Goal: Complete application form

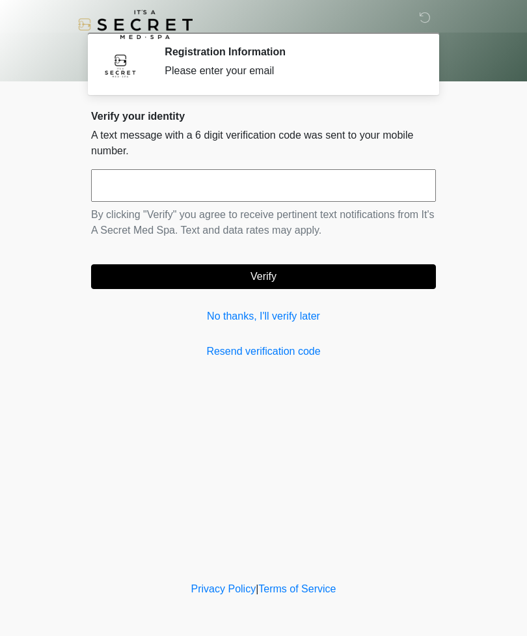
click at [393, 188] on input "text" at bounding box center [263, 185] width 345 height 33
click at [290, 316] on link "No thanks, I'll verify later" at bounding box center [263, 317] width 345 height 16
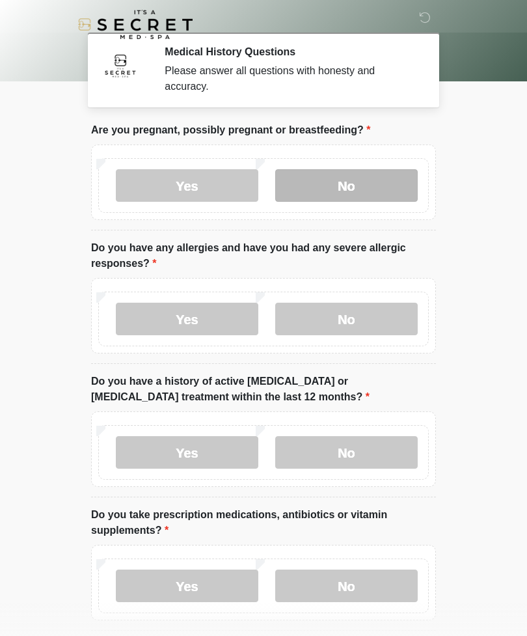
click at [385, 183] on label "No" at bounding box center [346, 185] width 143 height 33
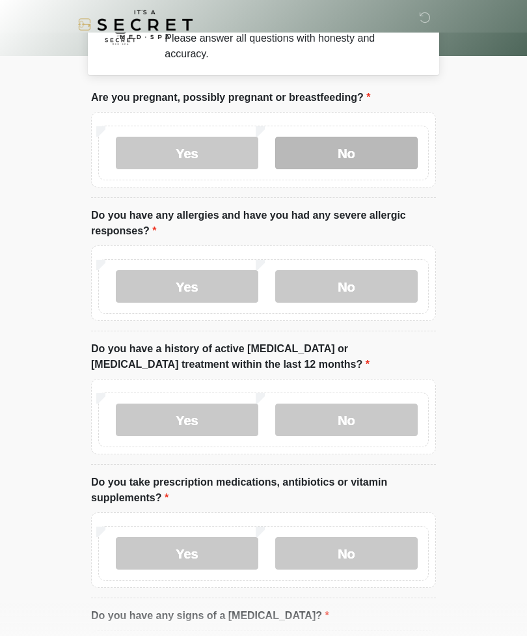
scroll to position [44, 0]
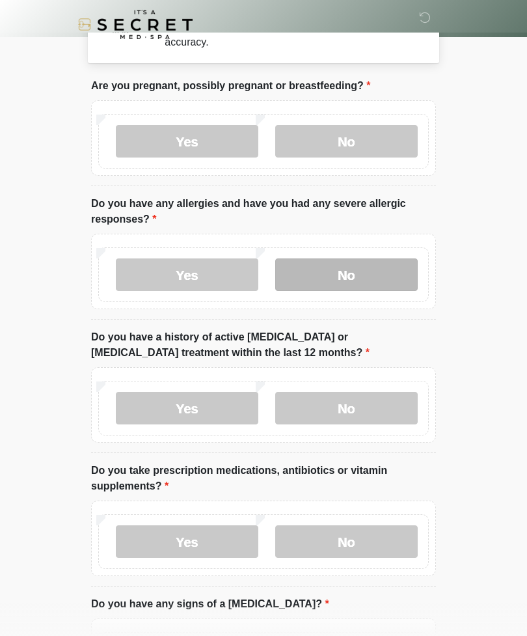
click at [377, 276] on label "No" at bounding box center [346, 275] width 143 height 33
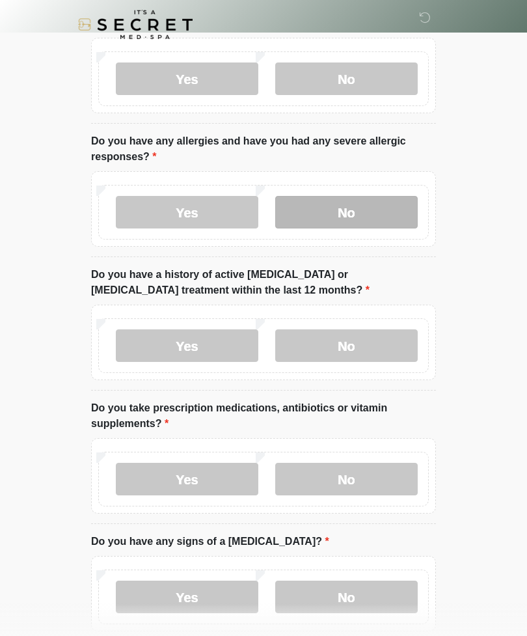
scroll to position [108, 0]
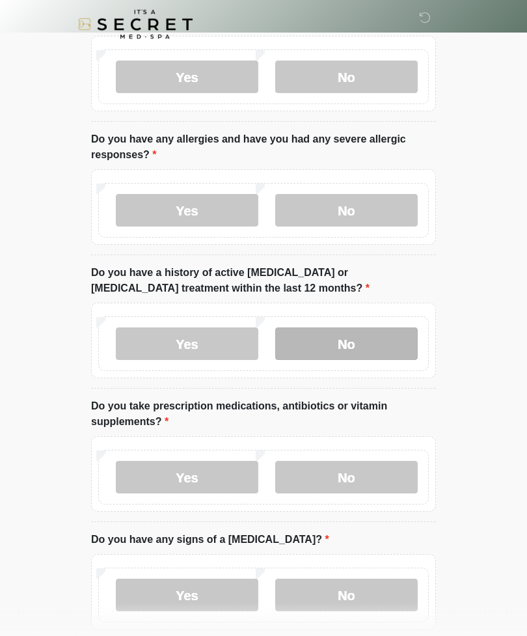
click at [402, 347] on label "No" at bounding box center [346, 344] width 143 height 33
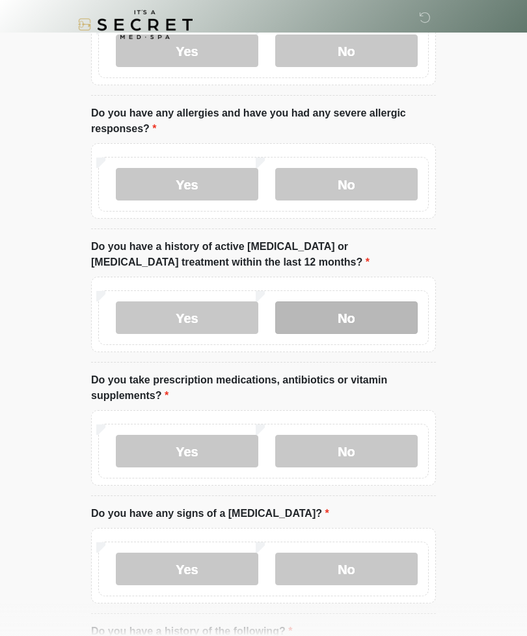
scroll to position [133, 0]
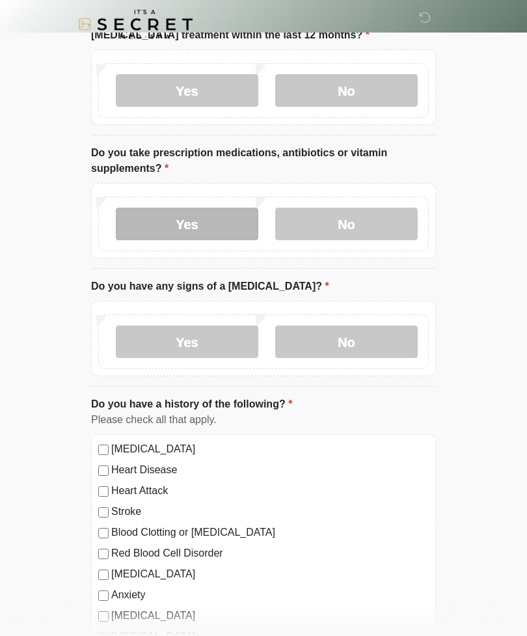
click at [150, 230] on label "Yes" at bounding box center [187, 224] width 143 height 33
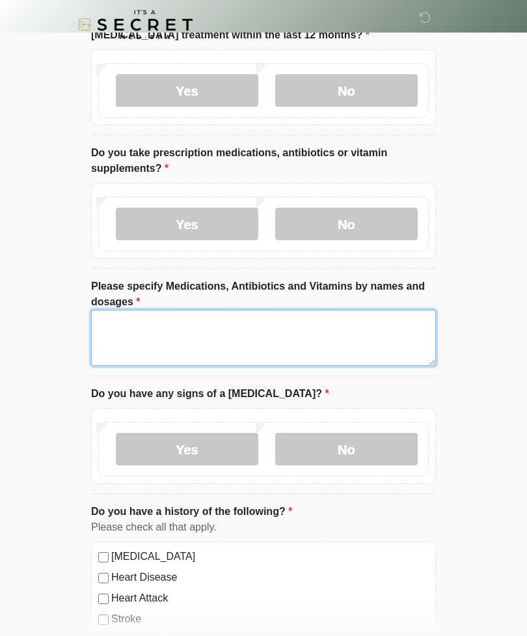
click at [115, 329] on textarea "Please specify Medications, Antibiotics and Vitamins by names and dosages" at bounding box center [263, 338] width 345 height 56
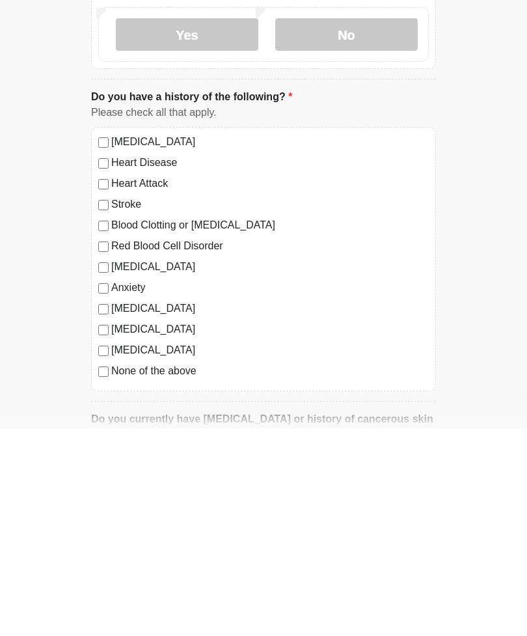
scroll to position [577, 0]
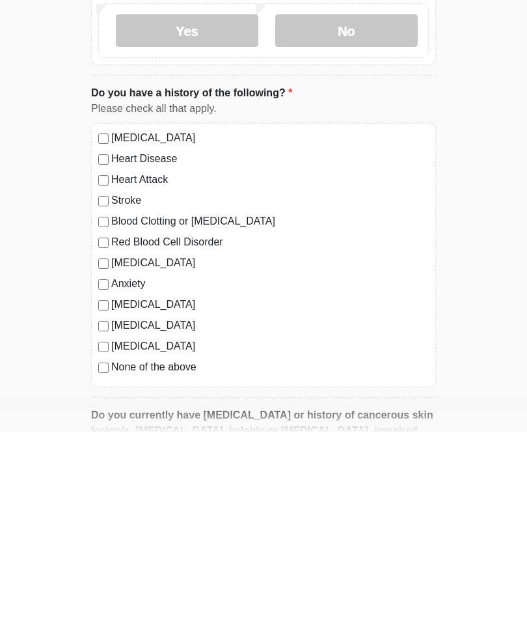
type textarea "*****"
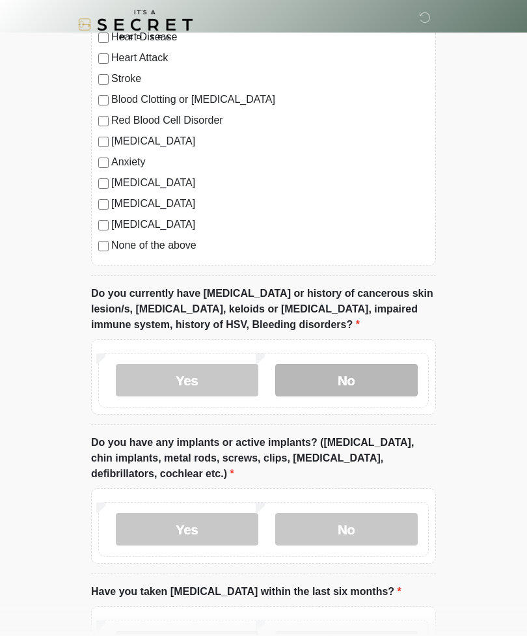
click at [381, 376] on label "No" at bounding box center [346, 380] width 143 height 33
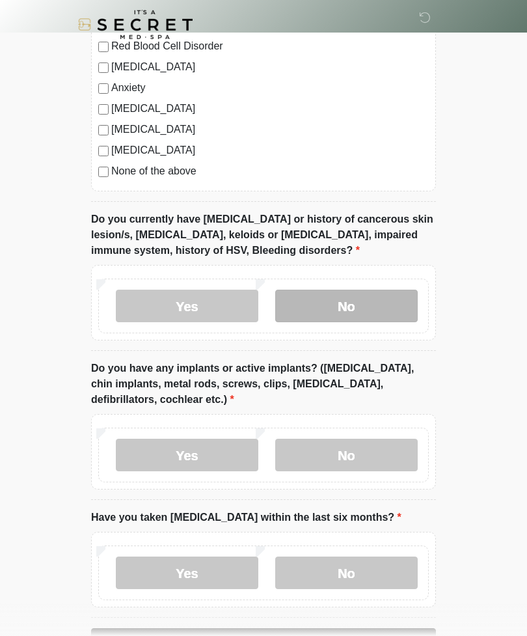
scroll to position [1019, 0]
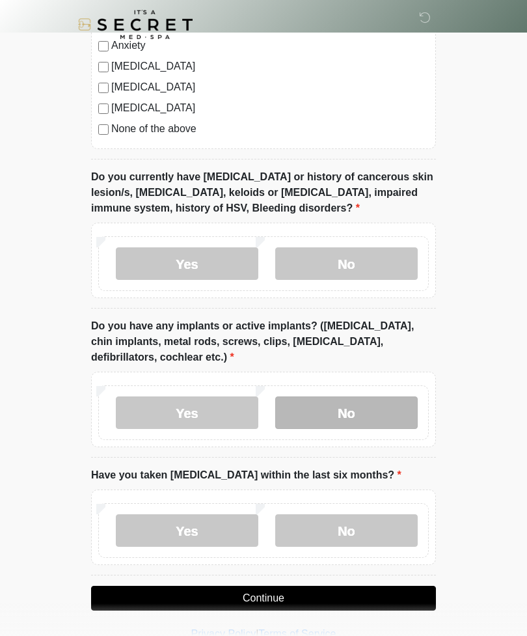
click at [381, 411] on label "No" at bounding box center [346, 413] width 143 height 33
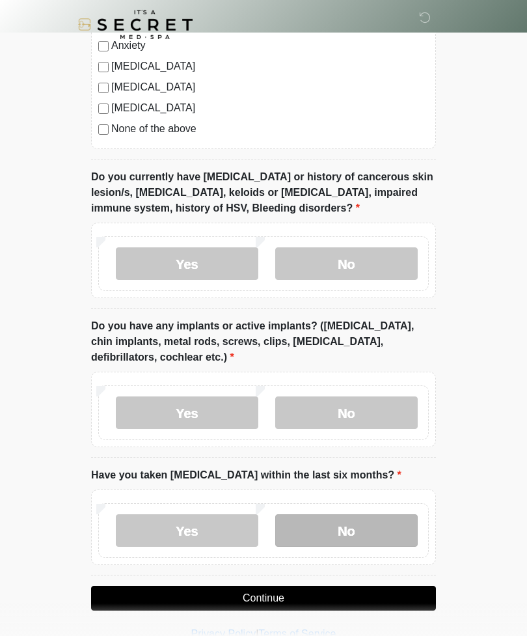
click at [382, 460] on label "No" at bounding box center [346, 530] width 143 height 33
click at [391, 460] on button "Continue" at bounding box center [263, 598] width 345 height 25
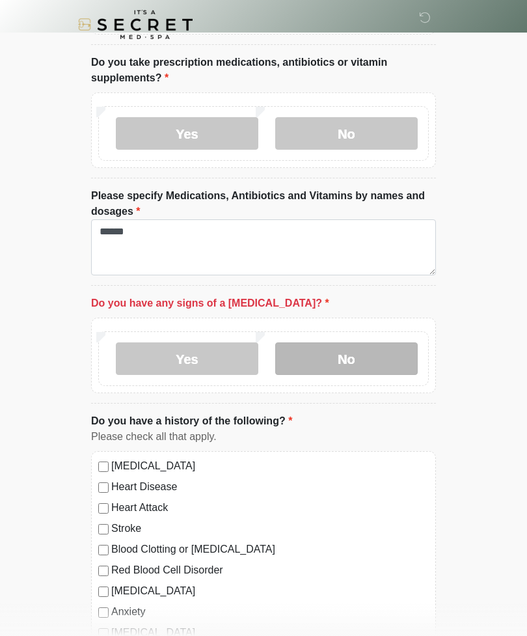
click at [373, 358] on label "No" at bounding box center [346, 359] width 143 height 33
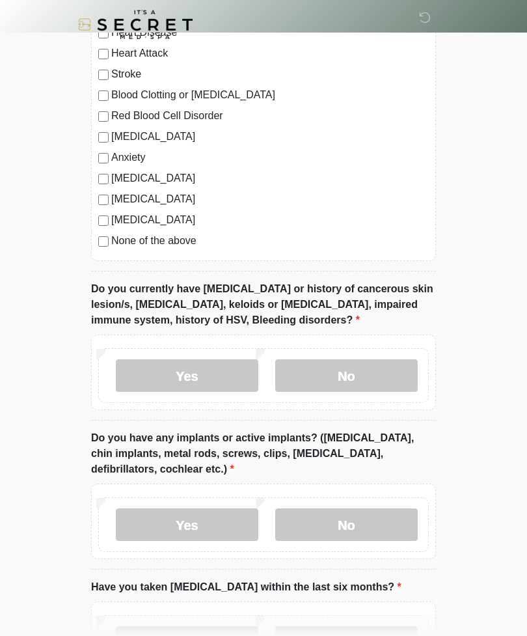
scroll to position [1019, 0]
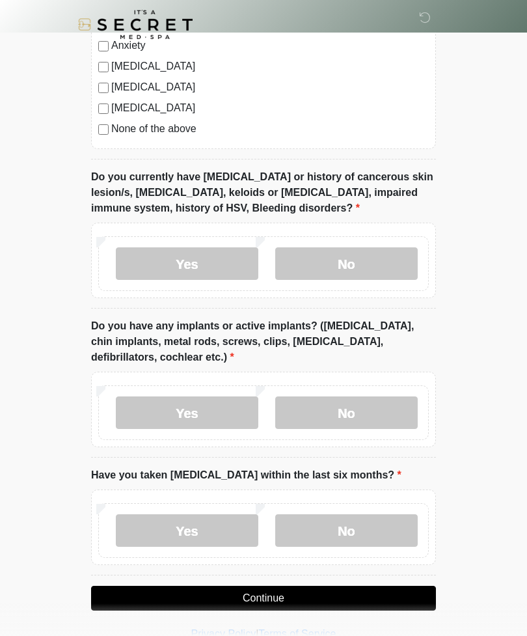
click at [391, 460] on button "Continue" at bounding box center [263, 598] width 345 height 25
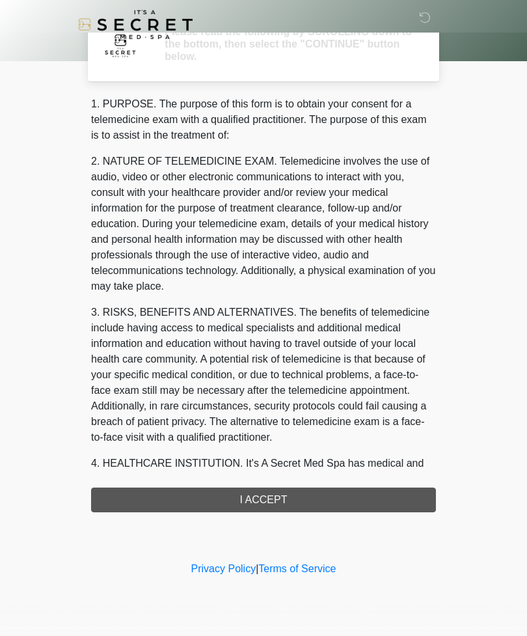
scroll to position [0, 0]
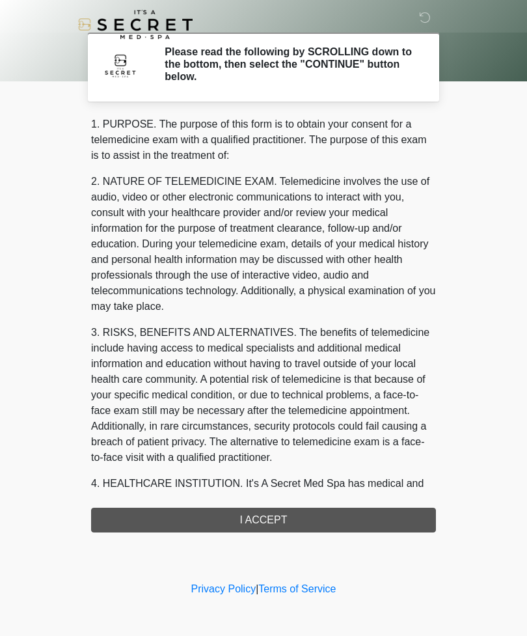
click at [372, 460] on div "1. PURPOSE. The purpose of this form is to obtain your consent for a telemedici…" at bounding box center [263, 325] width 345 height 416
click at [371, 460] on div "1. PURPOSE. The purpose of this form is to obtain your consent for a telemedici…" at bounding box center [263, 325] width 345 height 416
click at [269, 460] on div "1. PURPOSE. The purpose of this form is to obtain your consent for a telemedici…" at bounding box center [263, 325] width 345 height 416
click at [263, 460] on div "1. PURPOSE. The purpose of this form is to obtain your consent for a telemedici…" at bounding box center [263, 325] width 345 height 416
click at [281, 460] on div "1. PURPOSE. The purpose of this form is to obtain your consent for a telemedici…" at bounding box center [263, 325] width 345 height 416
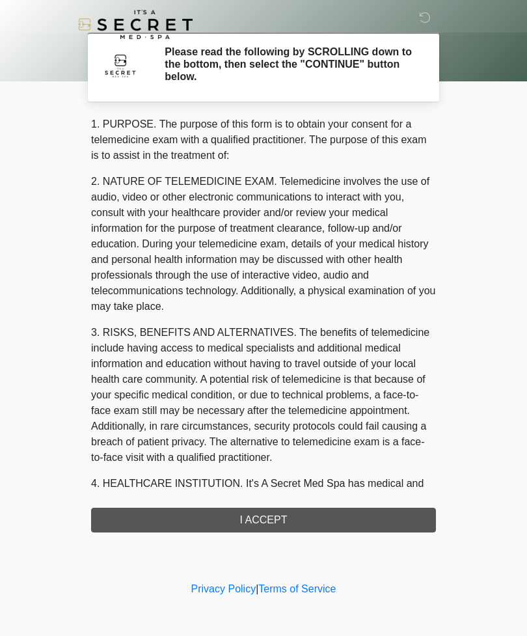
click at [266, 460] on div "1. PURPOSE. The purpose of this form is to obtain your consent for a telemedici…" at bounding box center [263, 325] width 345 height 416
click at [256, 460] on div "1. PURPOSE. The purpose of this form is to obtain your consent for a telemedici…" at bounding box center [263, 325] width 345 height 416
click at [255, 460] on div "1. PURPOSE. The purpose of this form is to obtain your consent for a telemedici…" at bounding box center [263, 325] width 345 height 416
click at [259, 460] on div "1. PURPOSE. The purpose of this form is to obtain your consent for a telemedici…" at bounding box center [263, 325] width 345 height 416
click at [258, 460] on div "1. PURPOSE. The purpose of this form is to obtain your consent for a telemedici…" at bounding box center [263, 325] width 345 height 416
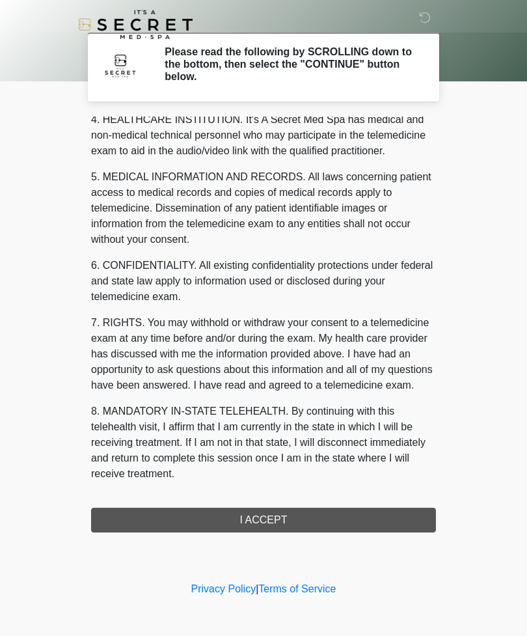
scroll to position [380, 0]
click at [277, 460] on button "I ACCEPT" at bounding box center [263, 520] width 345 height 25
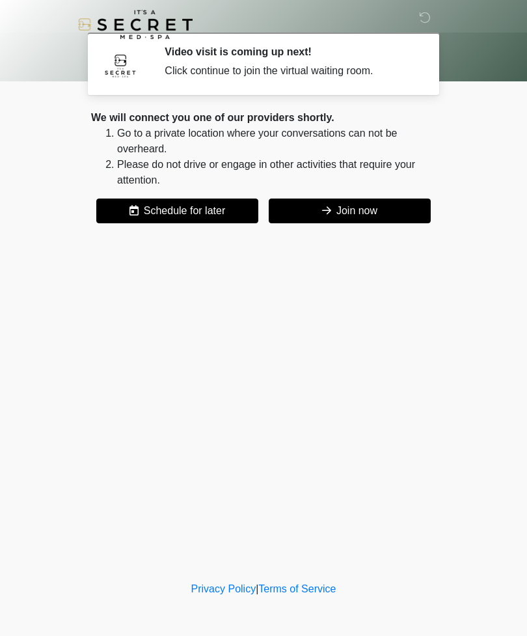
click at [382, 207] on button "Join now" at bounding box center [350, 211] width 162 height 25
click at [359, 213] on button "Join now" at bounding box center [350, 211] width 162 height 25
